Goal: Find specific page/section: Find specific page/section

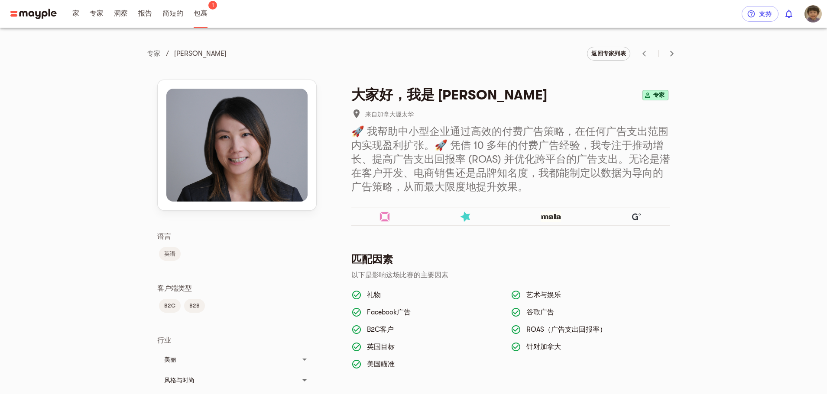
click at [200, 16] on font "包裹" at bounding box center [201, 14] width 14 height 8
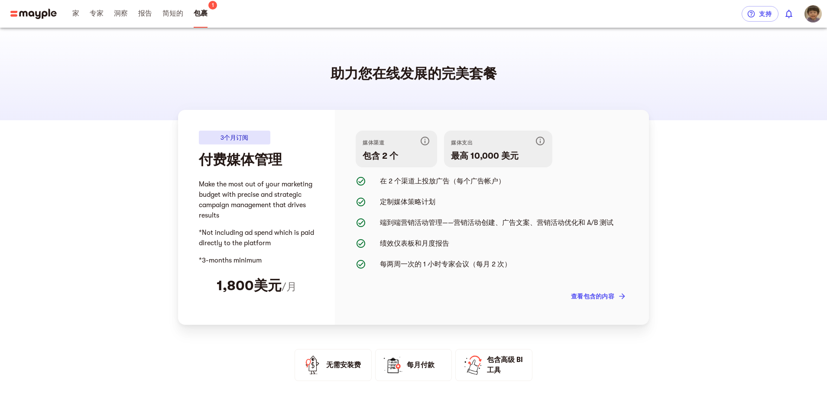
click at [68, 13] on span "家" at bounding box center [75, 14] width 17 height 28
click at [80, 13] on span "家" at bounding box center [75, 14] width 17 height 28
click at [77, 15] on font "家" at bounding box center [75, 14] width 7 height 8
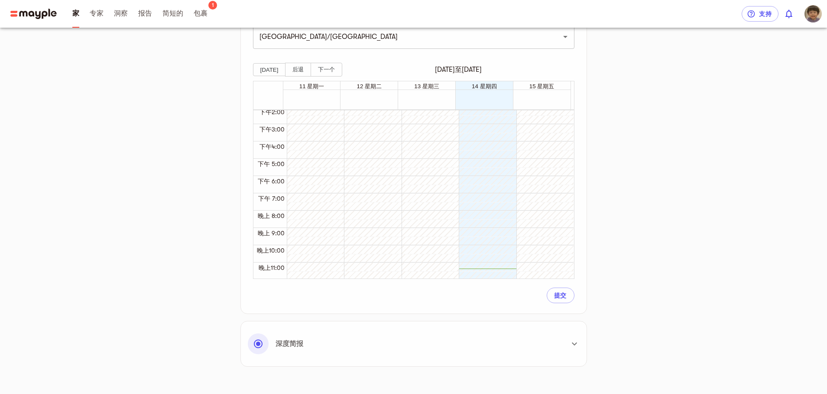
scroll to position [258, 0]
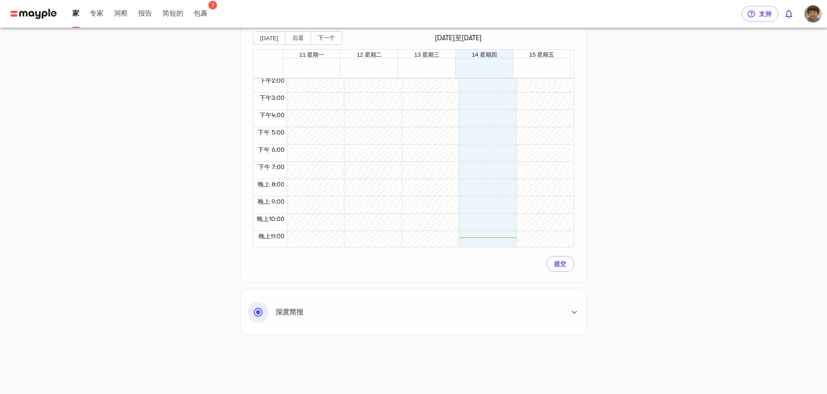
drag, startPoint x: 573, startPoint y: 199, endPoint x: 568, endPoint y: 161, distance: 38.1
click at [568, 161] on div "凌晨 12:00 凌晨 1:00 凌晨 2:00 凌晨 3:00 凌晨 4:00 凌晨 5:00 早上 6:00 上午 7:00 上午 8:00 上午9:00…" at bounding box center [413, 162] width 320 height 169
click at [677, 81] on div "准备开球 见见您的专家 连接帐户 营销计划 我们的系统正在寻找您的完美匹配 我们正在联系最适合您项目的专家，一旦找到合适的专家，我们会通知您，并邀请您参加专家…" at bounding box center [413, 61] width 527 height 563
click at [207, 15] on font "包裹" at bounding box center [201, 14] width 14 height 8
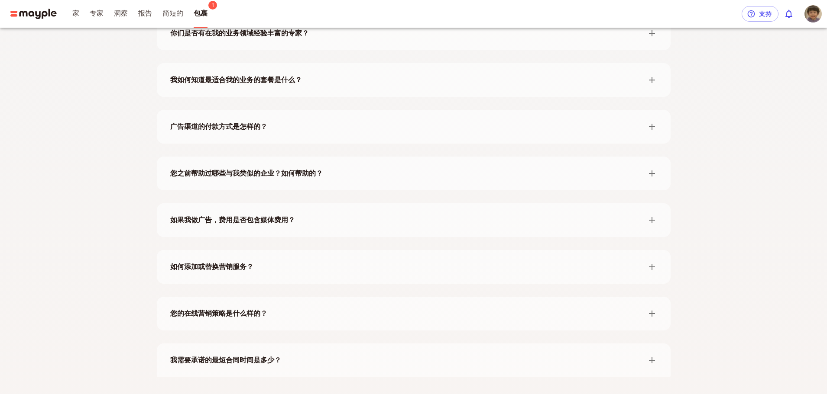
scroll to position [1402, 0]
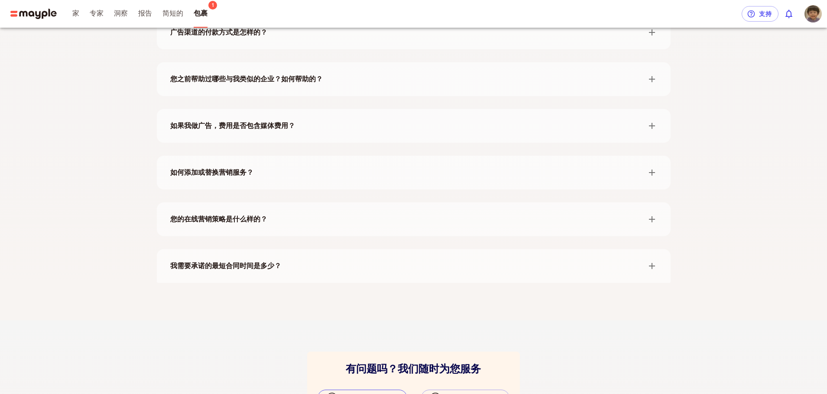
click at [374, 394] on font "给我们发送电子邮件" at bounding box center [368, 398] width 56 height 7
drag, startPoint x: 734, startPoint y: 330, endPoint x: 738, endPoint y: 349, distance: 19.9
click at [691, 352] on div "有问题吗？我们随时为您服务 给我们发送电子邮件 [PHONE_NUMBER] 美国东部时间周一至周四上午 9 点至下午 5 点" at bounding box center [413, 393] width 554 height 82
click at [648, 352] on div "有问题吗？我们随时为您服务 给我们发送电子邮件 [PHONE_NUMBER] 美国东部时间周一至周四上午 9 点至下午 5 点" at bounding box center [413, 393] width 554 height 82
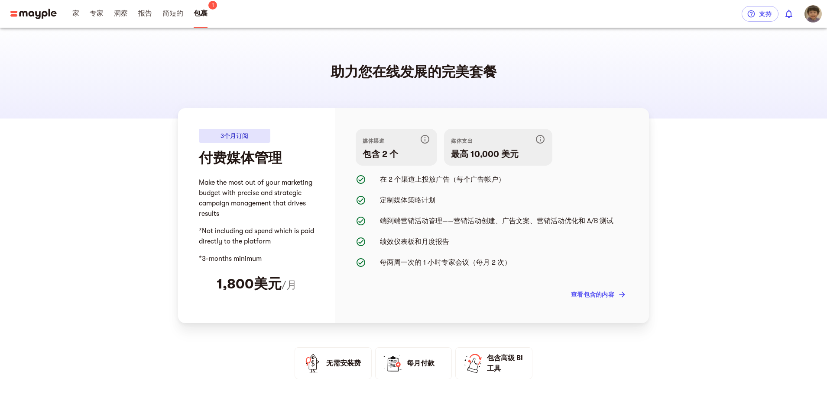
scroll to position [0, 0]
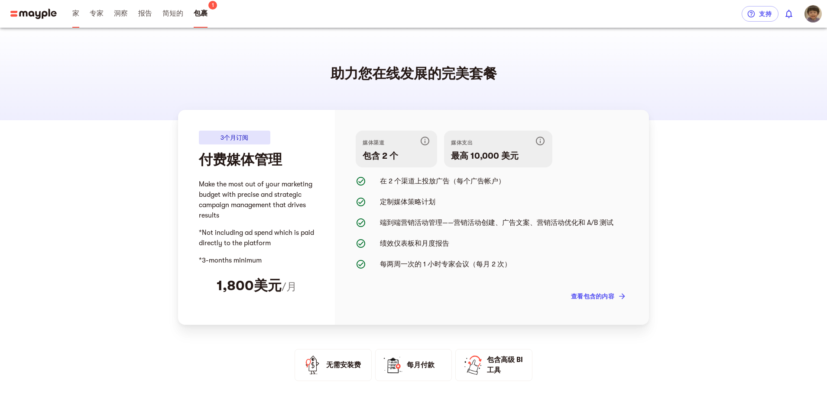
click at [78, 19] on link "家" at bounding box center [75, 14] width 7 height 28
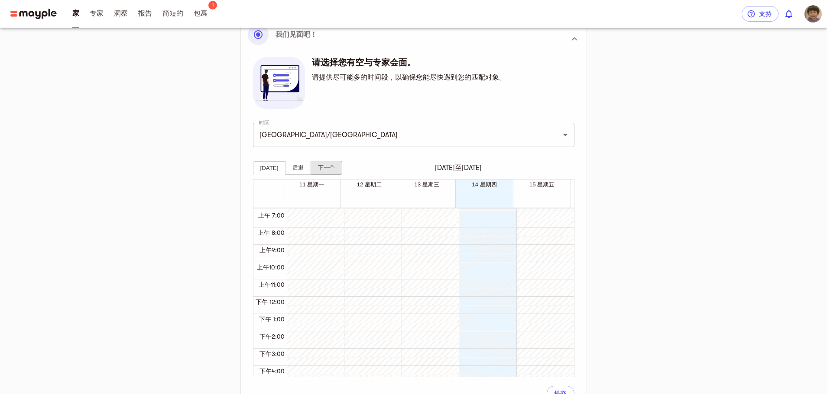
scroll to position [116, 0]
click at [329, 161] on button "下一个" at bounding box center [326, 168] width 32 height 14
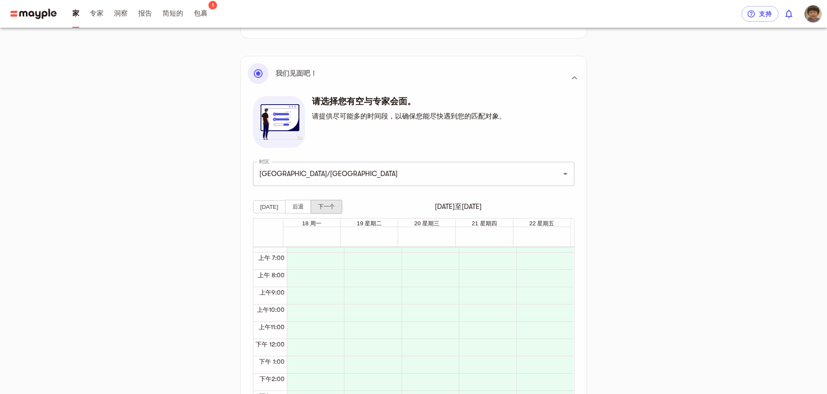
scroll to position [0, 0]
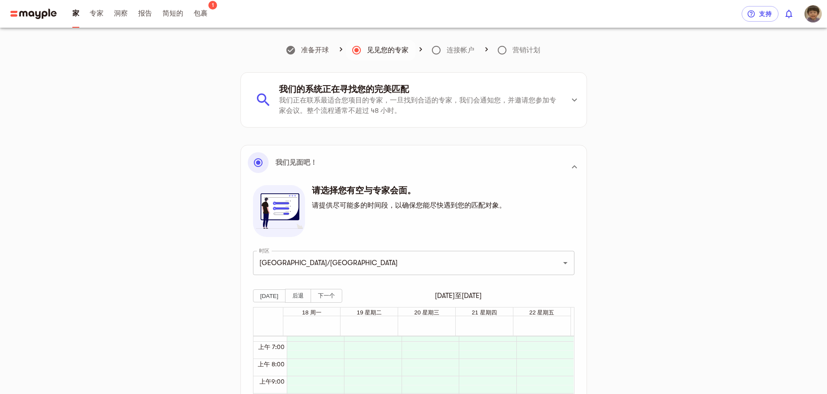
click at [677, 88] on div "准备开球 见见您的专家 连接帐户 营销计划 我们的系统正在寻找您的完美匹配 我们正在联系最适合您项目的专家，一旦找到合适的专家，我们会通知您，并邀请您参加专家…" at bounding box center [413, 319] width 527 height 563
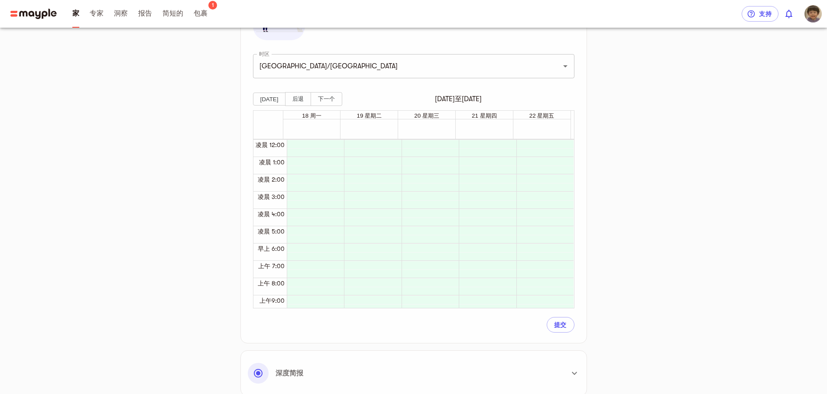
scroll to position [217, 0]
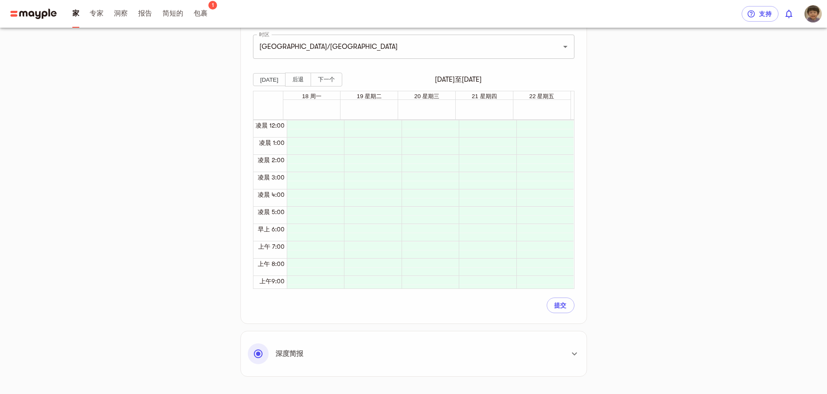
drag, startPoint x: 772, startPoint y: 2, endPoint x: 779, endPoint y: 286, distance: 284.2
click at [682, 275] on div "准备开球 见见您的专家 连接帐户 营销计划 我们的系统正在寻找您的完美匹配 我们正在联系最适合您项目的专家，一旦找到合适的专家，我们会通知您，并邀请您参加专家…" at bounding box center [413, 97] width 537 height 583
drag, startPoint x: 750, startPoint y: 247, endPoint x: 761, endPoint y: 220, distance: 29.4
click at [677, 244] on div "准备开球 见见您的专家 连接帐户 营销计划 我们的系统正在寻找您的完美匹配 我们正在联系最适合您项目的专家，一旦找到合适的专家，我们会通知您，并邀请您参加专家…" at bounding box center [413, 103] width 527 height 563
click at [150, 131] on div "准备开球 见见您的专家 连接帐户 营销计划 我们的系统正在寻找您的完美匹配 我们正在联系最适合您项目的专家，一旦找到合适的专家，我们会通知您，并邀请您参加专家…" at bounding box center [413, 103] width 527 height 563
